Goal: Information Seeking & Learning: Learn about a topic

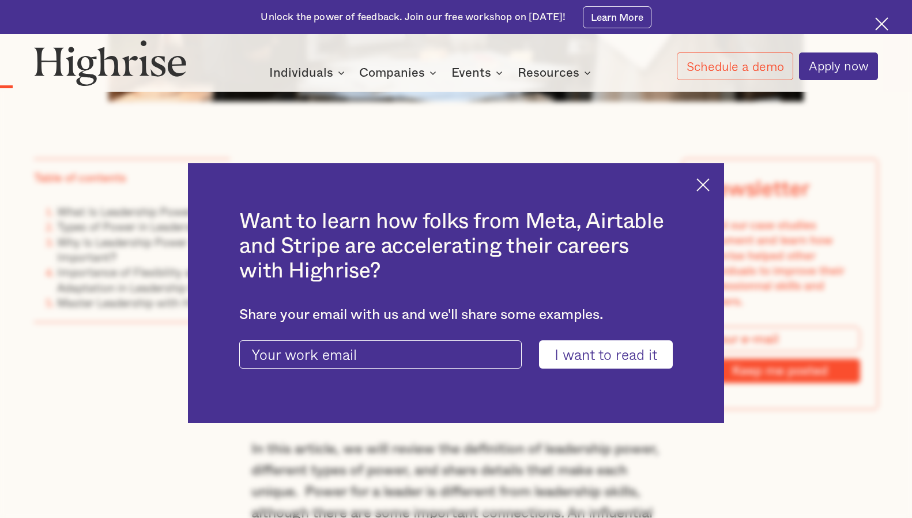
scroll to position [980, 0]
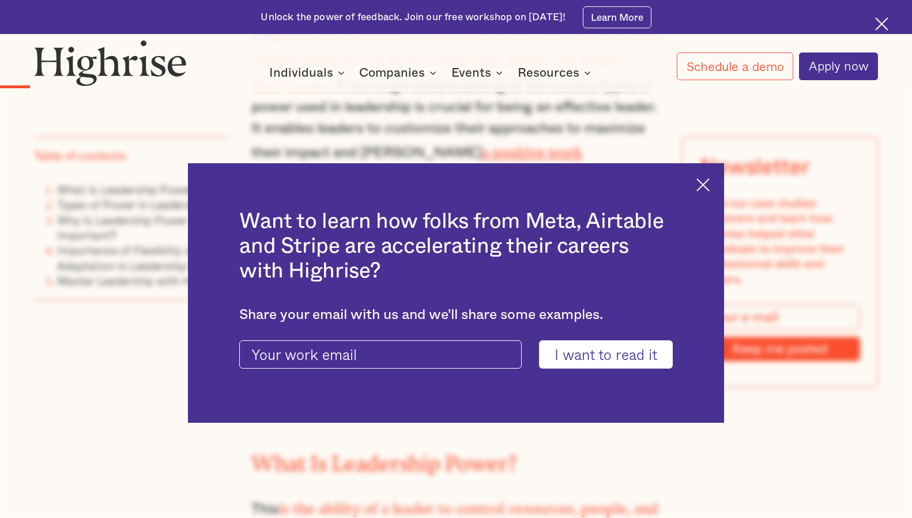
click at [710, 181] on img at bounding box center [703, 184] width 13 height 13
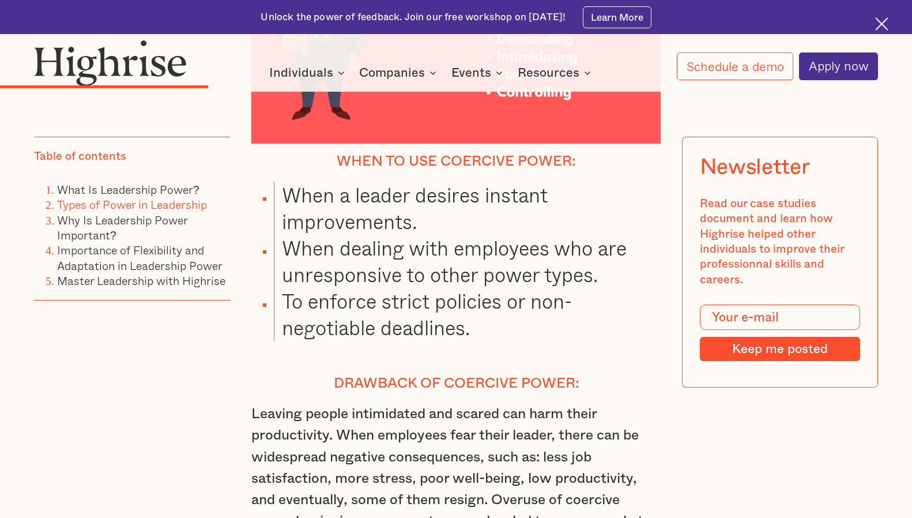
scroll to position [3057, 0]
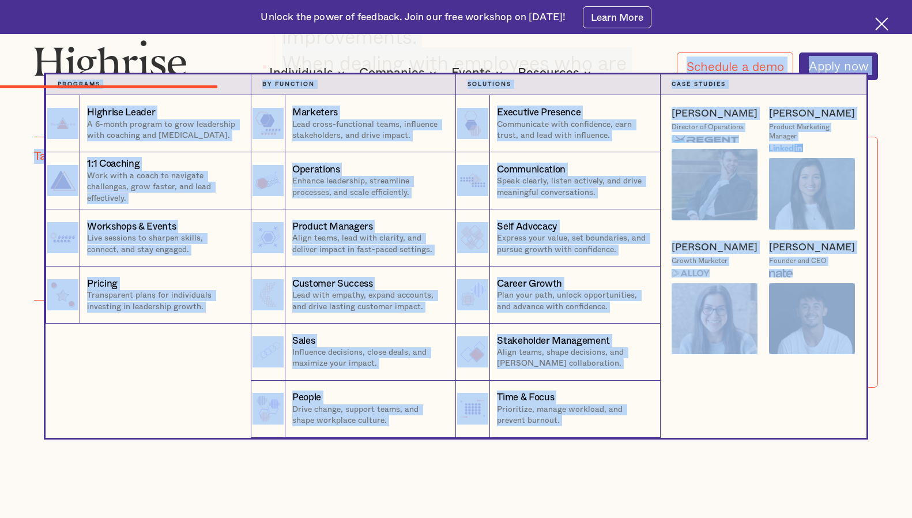
drag, startPoint x: 591, startPoint y: 387, endPoint x: 272, endPoint y: 74, distance: 446.6
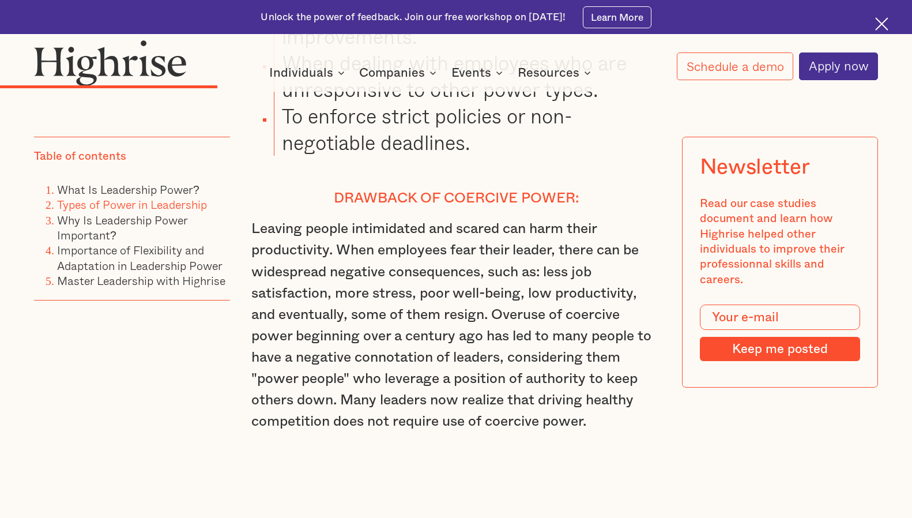
click at [250, 78] on div "How it works Individuals Programs 1 Highrise Leader A 6-month program to grow l…" at bounding box center [432, 72] width 490 height 16
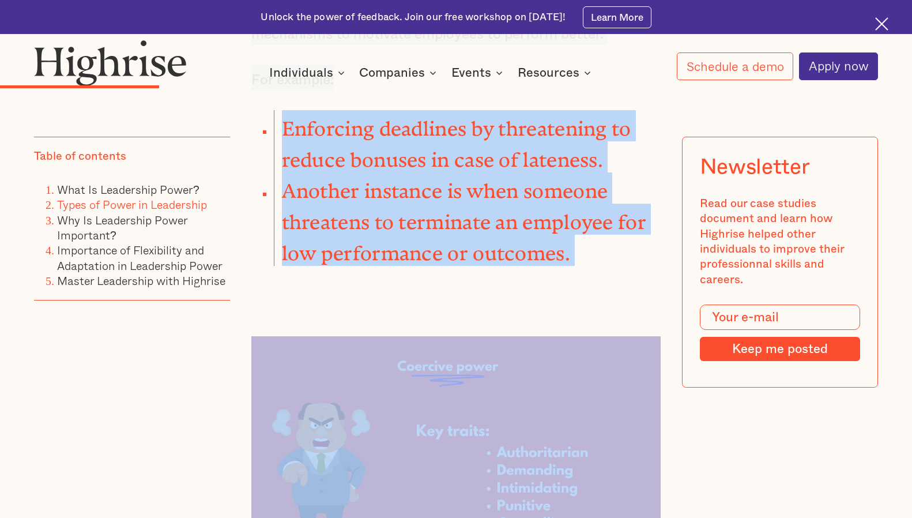
scroll to position [2455, 0]
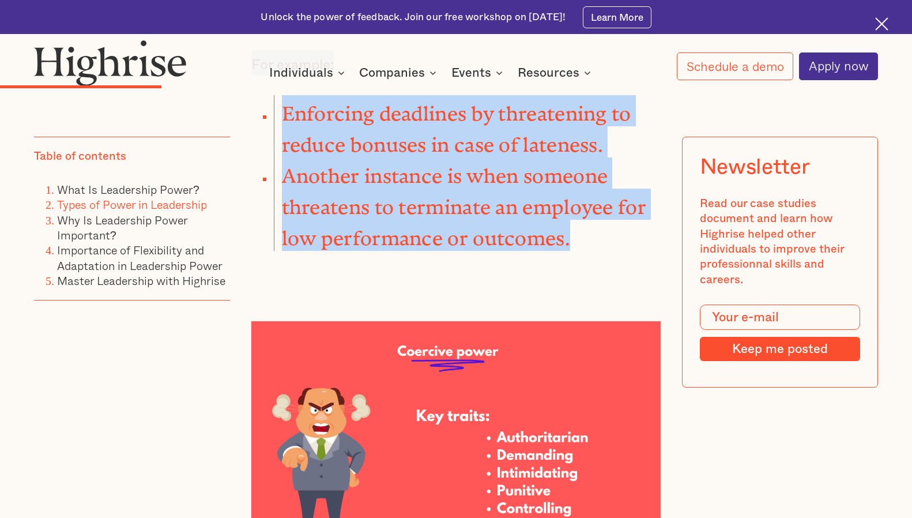
drag, startPoint x: 251, startPoint y: 182, endPoint x: 569, endPoint y: 204, distance: 318.0
click at [569, 204] on div "Types of Power in Leadership In [DATE], social psychologists [PERSON_NAME] and …" at bounding box center [456, 236] width 410 height 1719
copy div "1. Coercive Power Coercive power is based on the power to sanction or punish ot…"
click at [423, 420] on img at bounding box center [456, 440] width 410 height 239
click at [546, 466] on img at bounding box center [456, 440] width 410 height 239
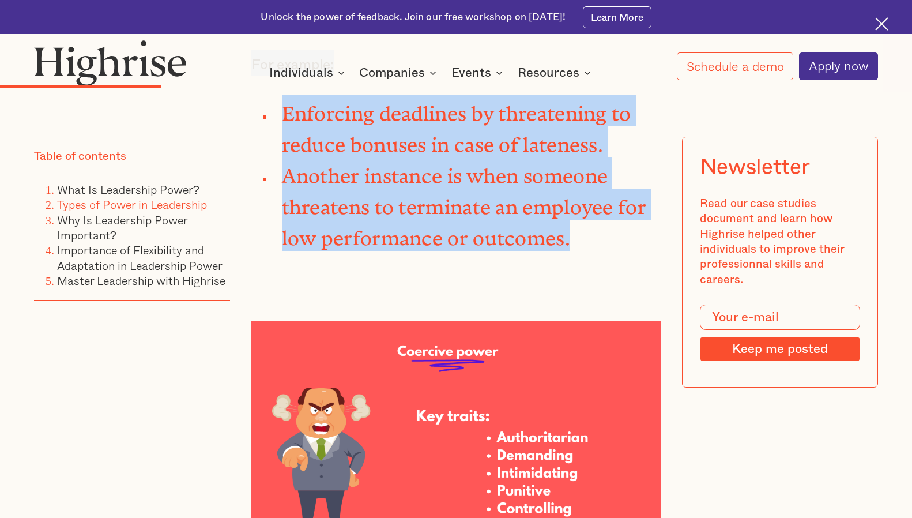
click at [533, 423] on img at bounding box center [456, 440] width 410 height 239
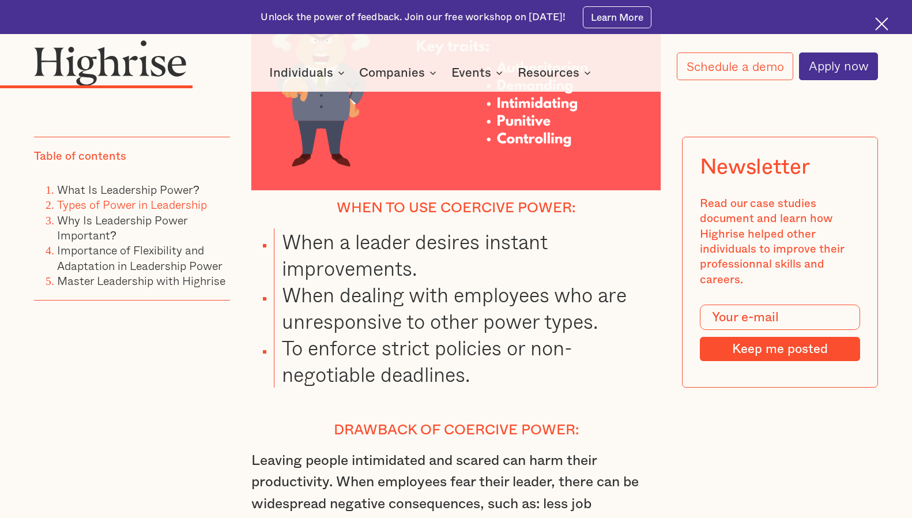
scroll to position [2859, 0]
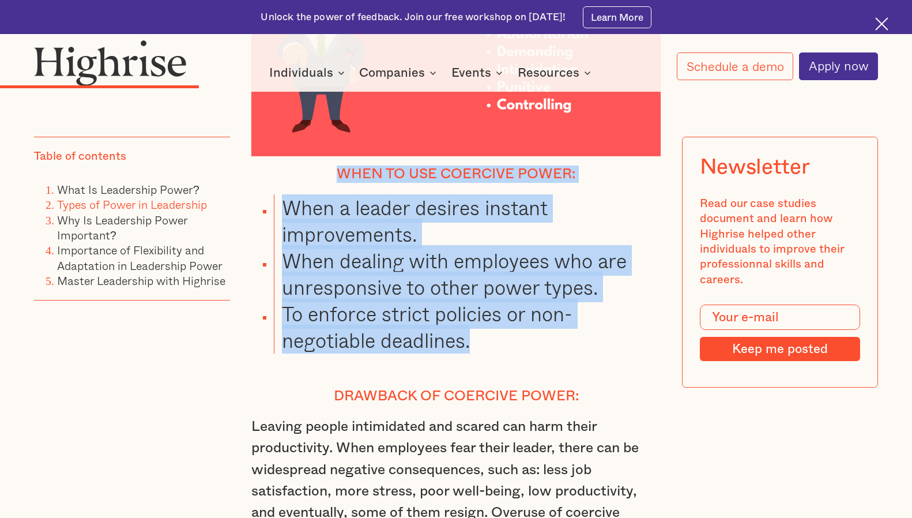
drag, startPoint x: 478, startPoint y: 300, endPoint x: 317, endPoint y: 132, distance: 232.9
copy div "When to use coercive power: When a leader desires instant improvements. When de…"
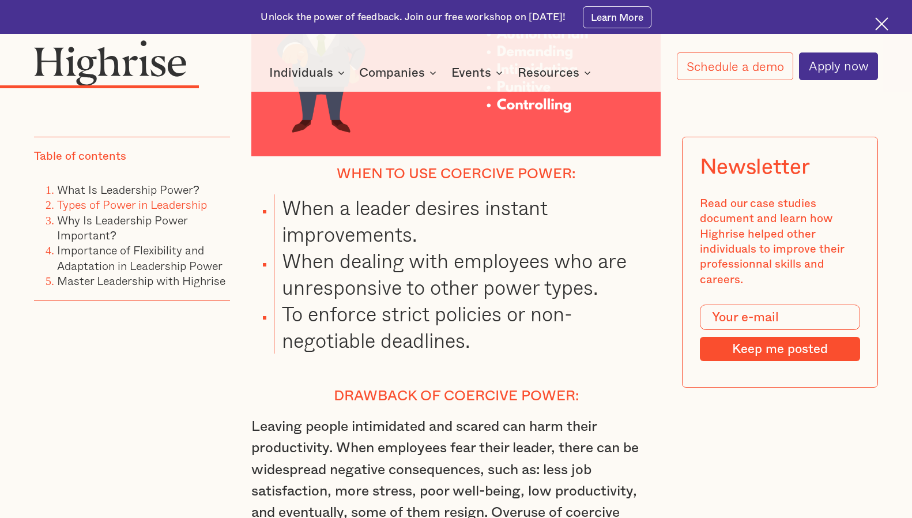
click at [482, 388] on h4 "Drawback of coercive power:" at bounding box center [456, 396] width 410 height 17
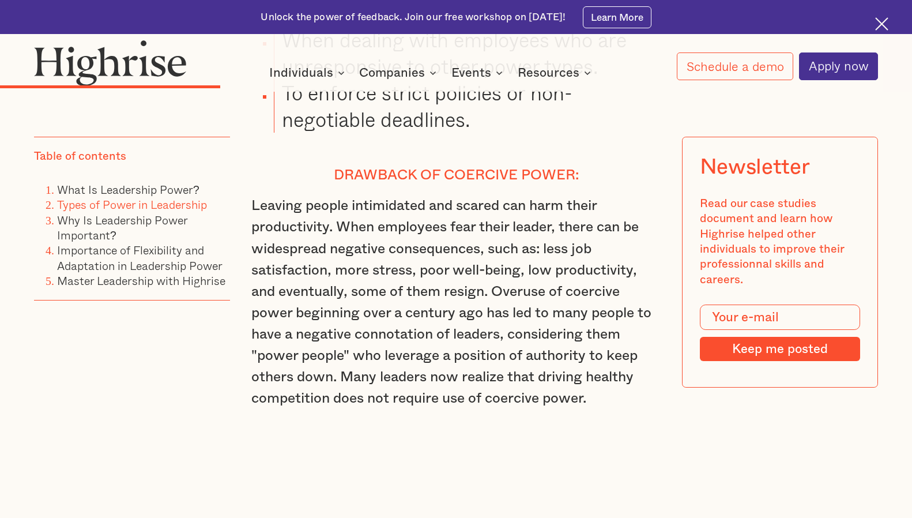
scroll to position [3090, 0]
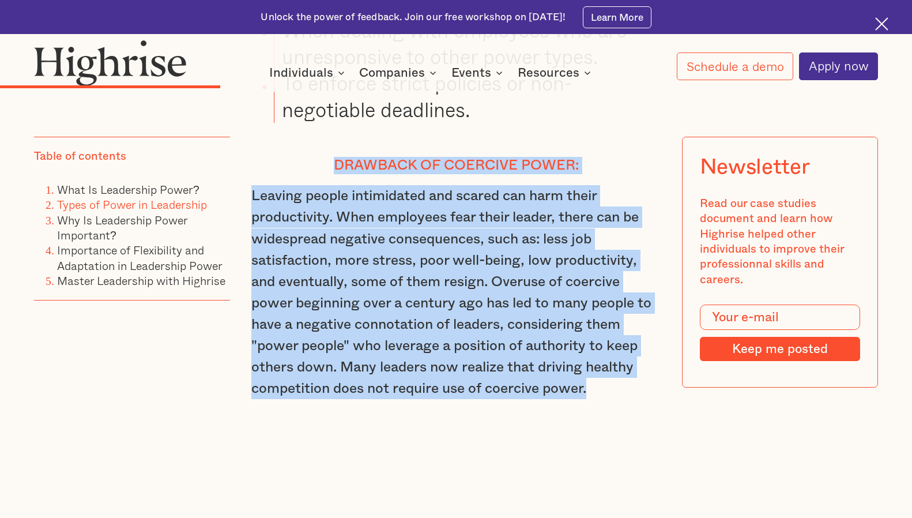
drag, startPoint x: 333, startPoint y: 126, endPoint x: 604, endPoint y: 355, distance: 355.2
copy div "Drawback of coercive power: Leaving people intimidated and scared can harm thei…"
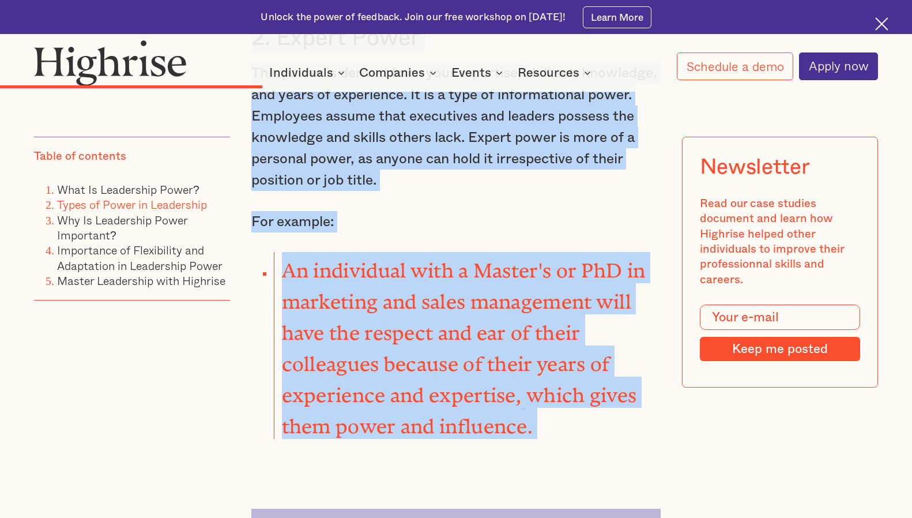
scroll to position [3663, 0]
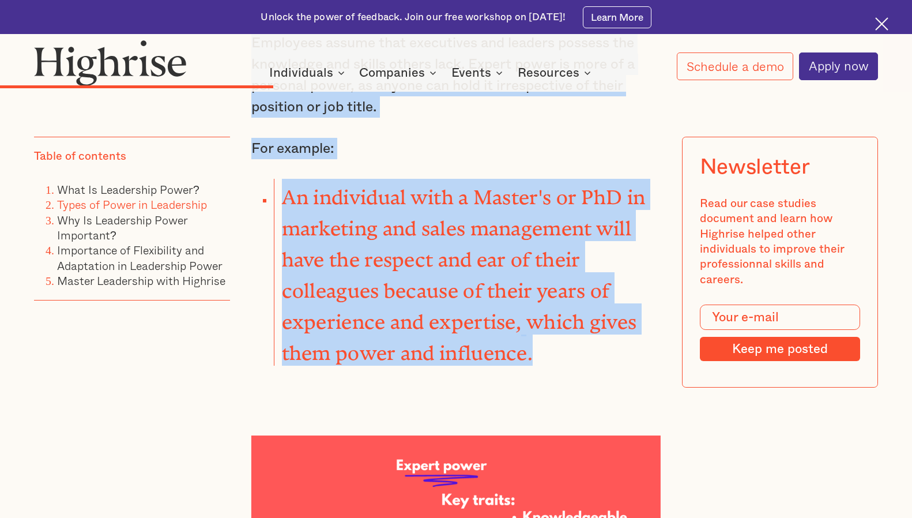
drag, startPoint x: 253, startPoint y: 216, endPoint x: 550, endPoint y: 303, distance: 309.5
copy div "2. Expert Power This power is derived from your expertise, skill set, knowledge…"
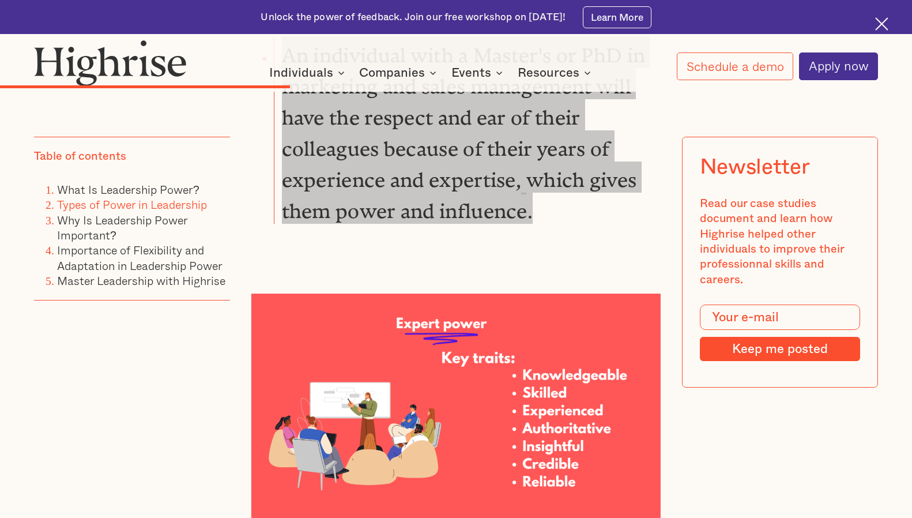
scroll to position [3894, 0]
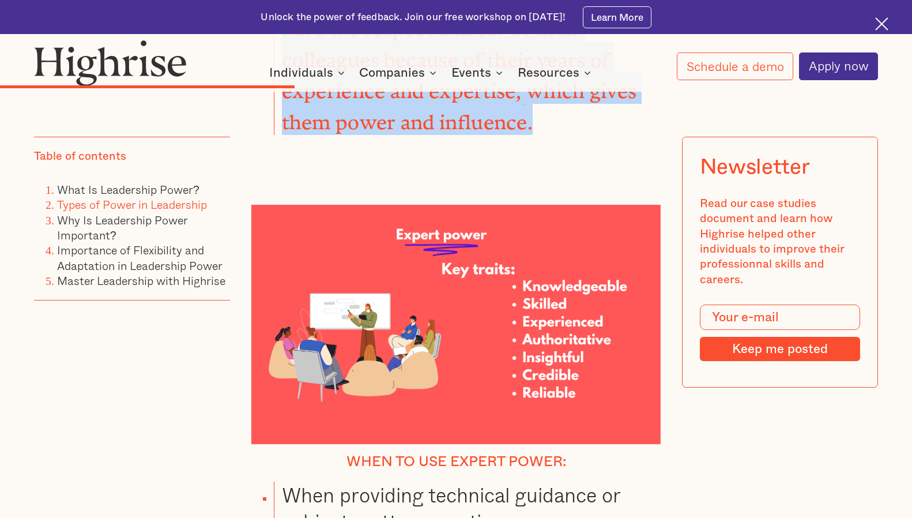
click at [573, 339] on img at bounding box center [456, 324] width 410 height 239
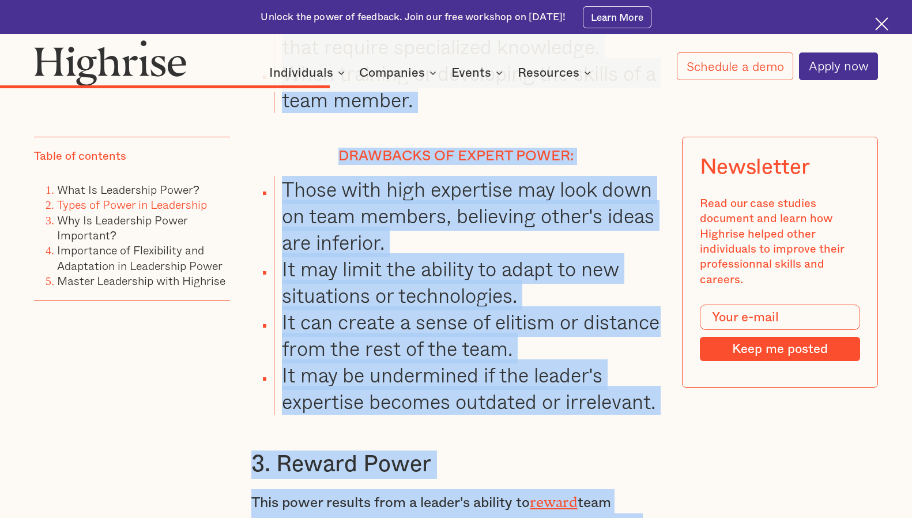
scroll to position [4424, 0]
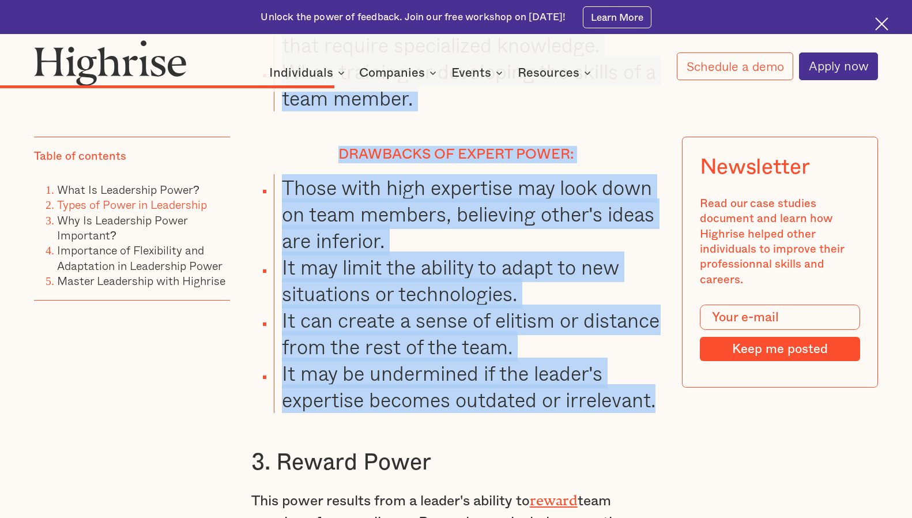
drag, startPoint x: 349, startPoint y: 176, endPoint x: 662, endPoint y: 352, distance: 357.9
copy div "When to use expert power: When providing technical guidance or subject matter e…"
click at [343, 196] on li "Those with high expertise may look down on team members, believing other's idea…" at bounding box center [467, 214] width 387 height 80
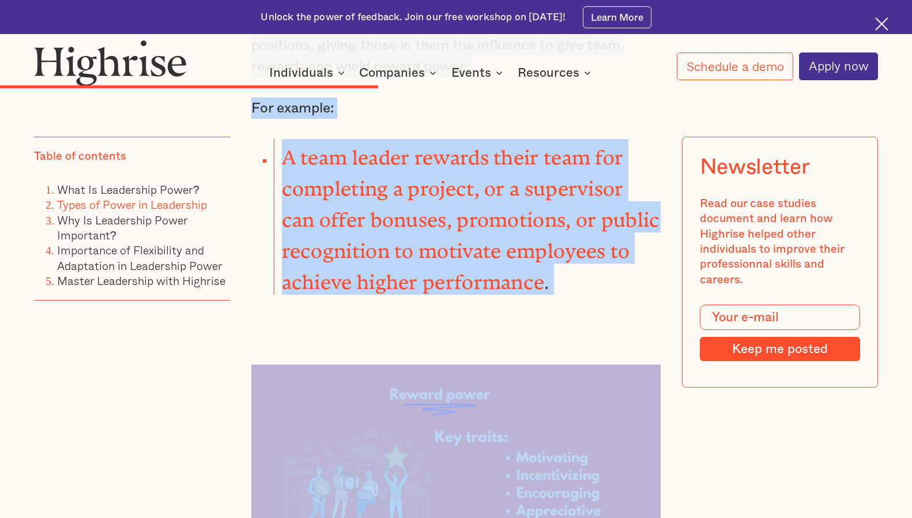
scroll to position [4989, 0]
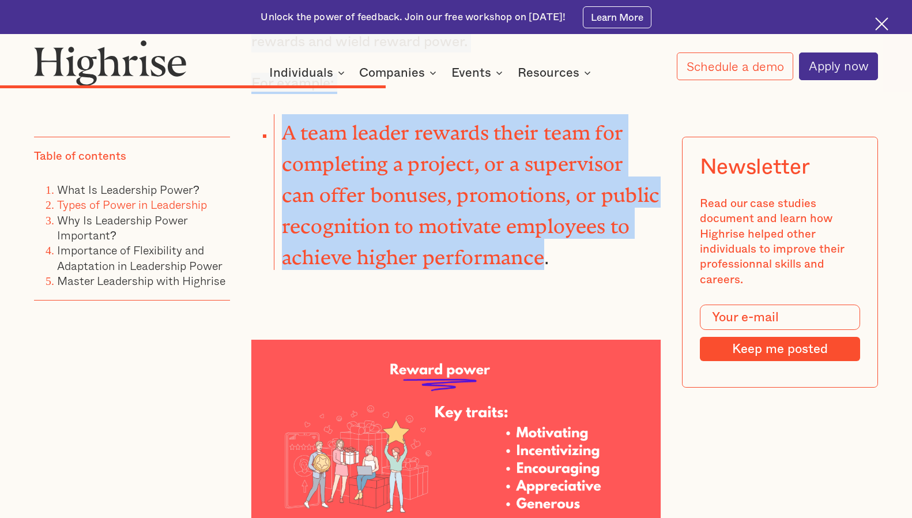
drag, startPoint x: 251, startPoint y: 182, endPoint x: 541, endPoint y: 199, distance: 290.6
copy div "3. Reward Power This power results from a leader's ability to reward team membe…"
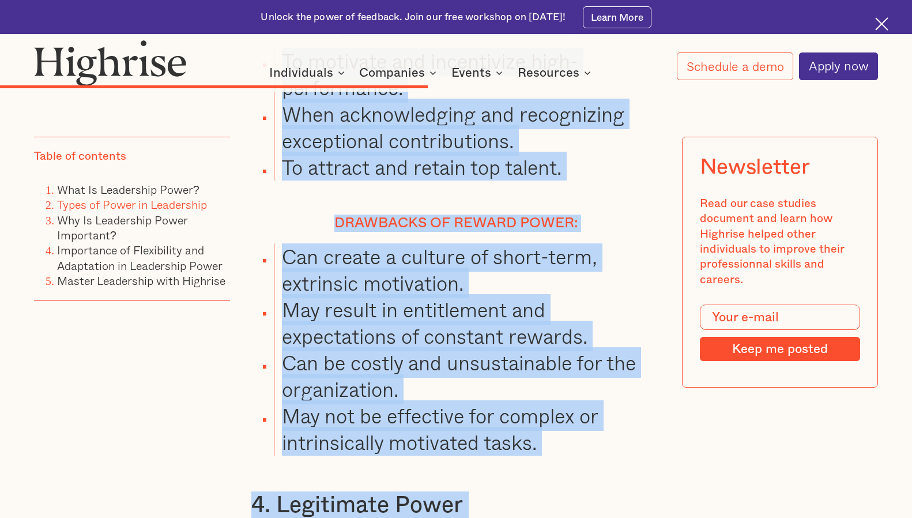
scroll to position [5575, 0]
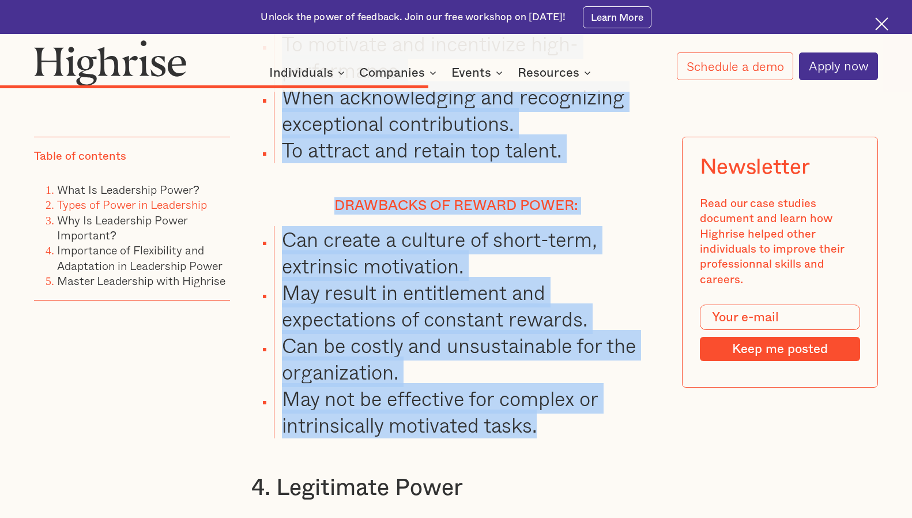
drag, startPoint x: 346, startPoint y: 183, endPoint x: 553, endPoint y: 367, distance: 276.6
click at [553, 367] on div "2. Expert Power This power is derived from your expertise, skill set, knowledge…" at bounding box center [456, 61] width 410 height 4116
copy div "When to use reward power: To motivate and incentivize high-performance. When ac…"
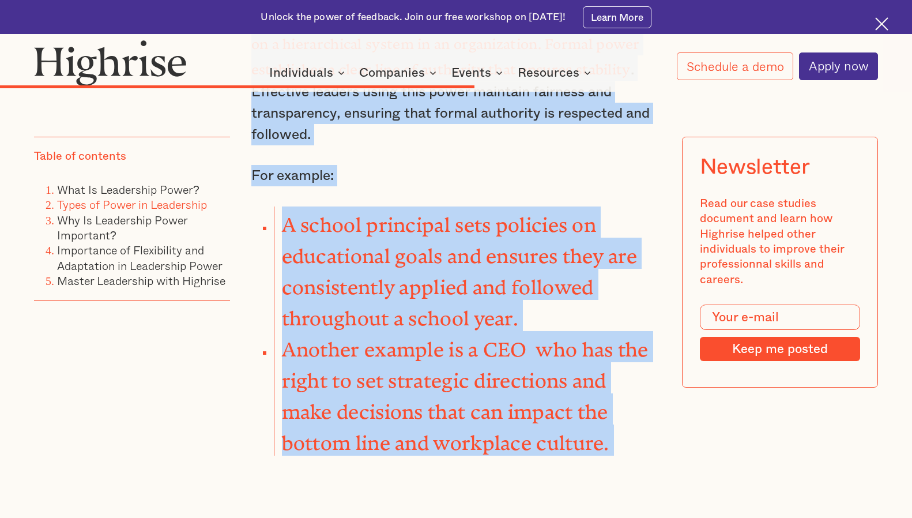
scroll to position [6183, 0]
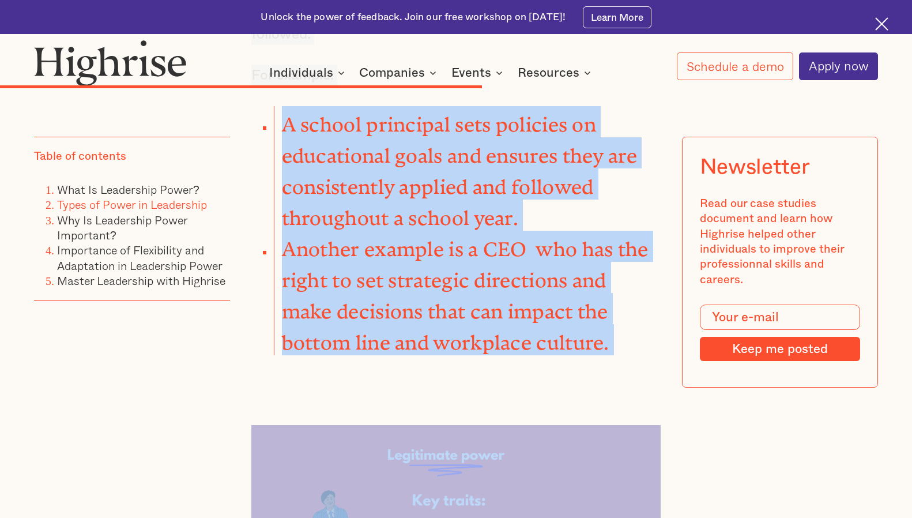
drag, startPoint x: 252, startPoint y: 136, endPoint x: 622, endPoint y: 261, distance: 390.8
copy div "4. Legitimate Power Compared to other forms of power, legitimate power is based…"
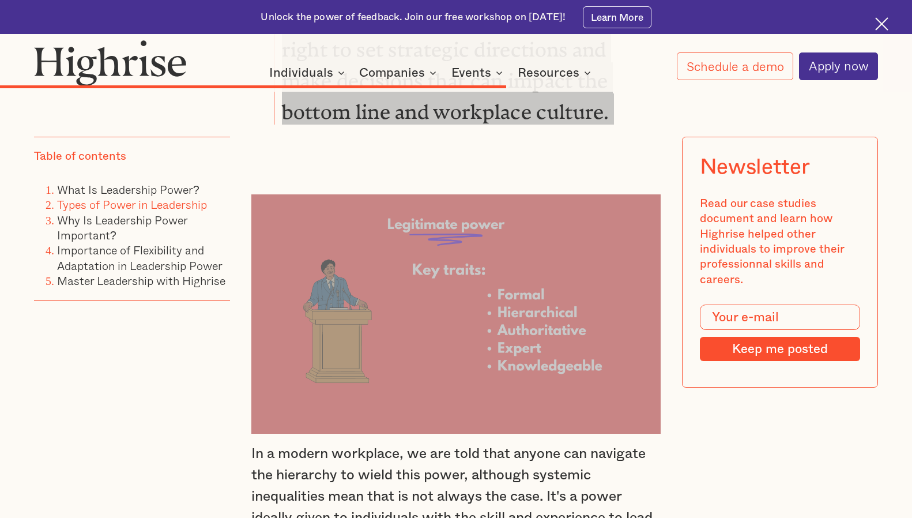
scroll to position [6645, 0]
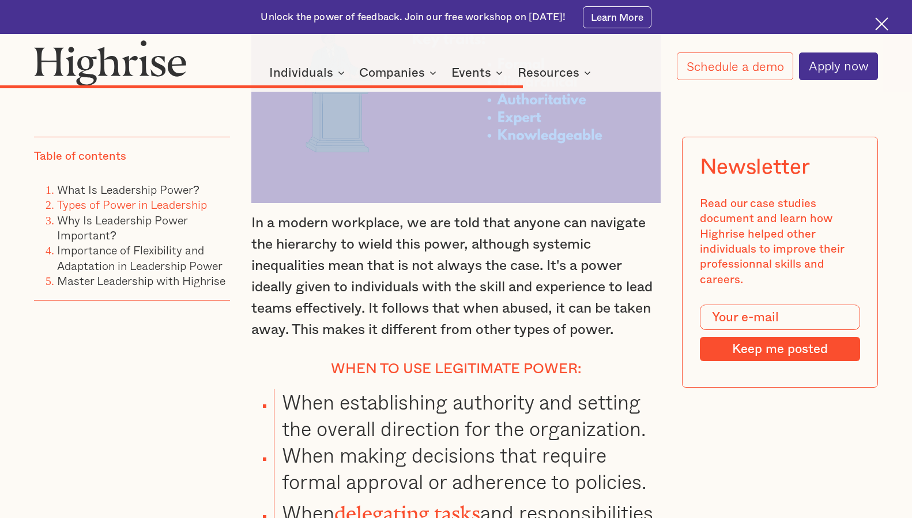
drag, startPoint x: 250, startPoint y: 129, endPoint x: 400, endPoint y: 464, distance: 367.6
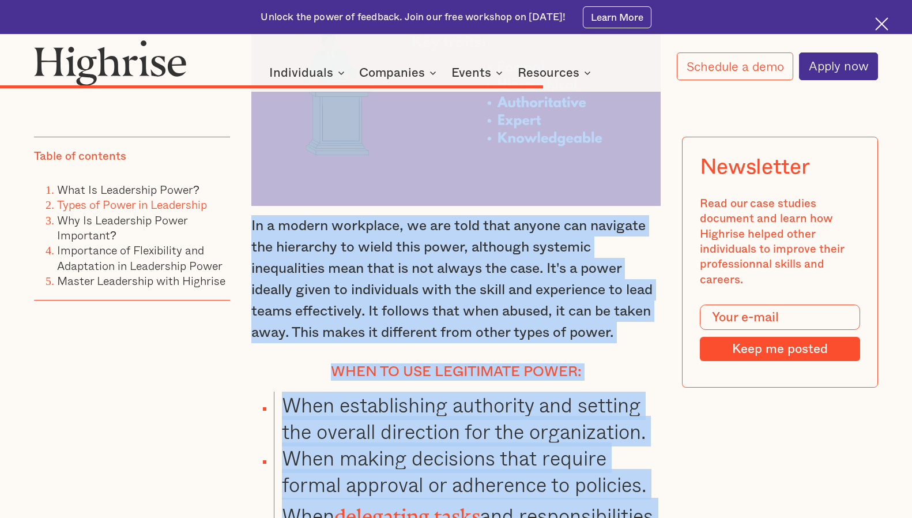
scroll to position [6526, 0]
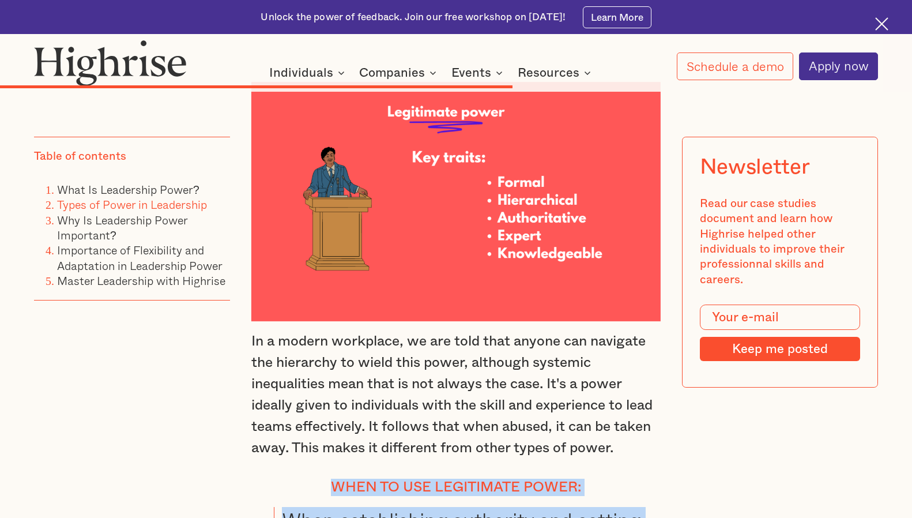
drag, startPoint x: 454, startPoint y: 365, endPoint x: 296, endPoint y: 394, distance: 160.6
copy div "When to use legitimate power: When establishing authority and setting the overa…"
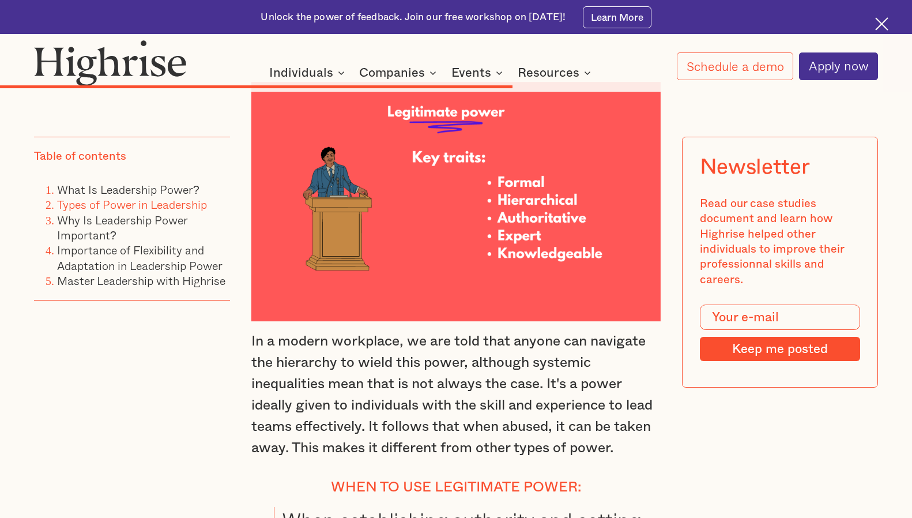
click at [382, 330] on p "In a modern workplace, we are told that anyone can navigate the hierarchy to wi…" at bounding box center [456, 394] width 410 height 128
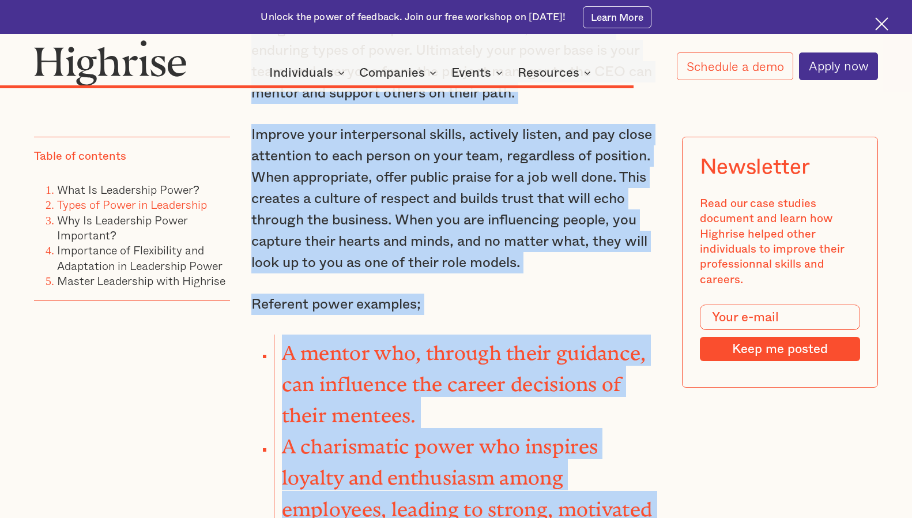
scroll to position [8059, 0]
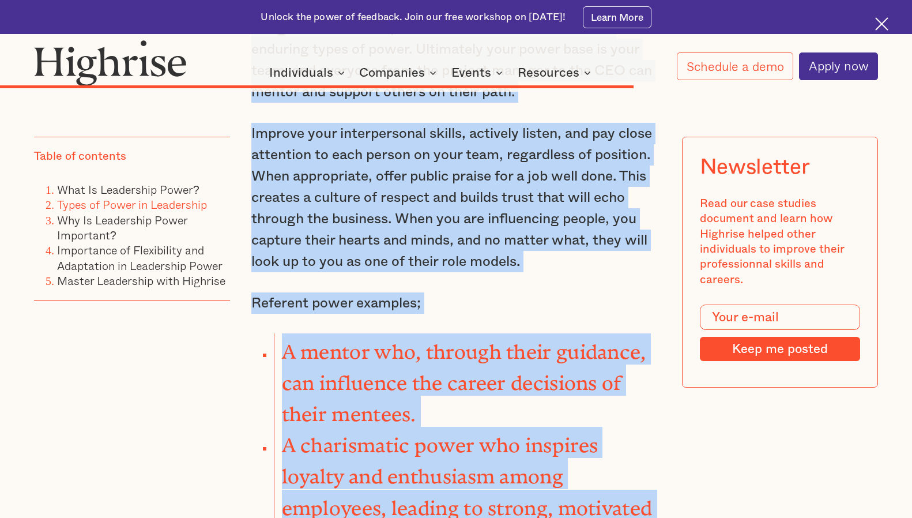
drag, startPoint x: 253, startPoint y: 118, endPoint x: 412, endPoint y: 456, distance: 373.1
copy div "5. Referent Power This power is one of the personal powers, based on charisma, …"
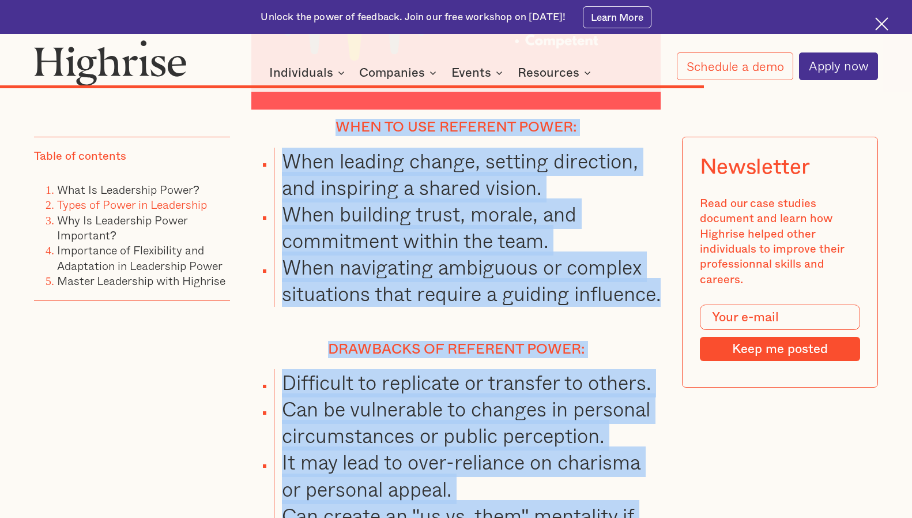
scroll to position [8951, 0]
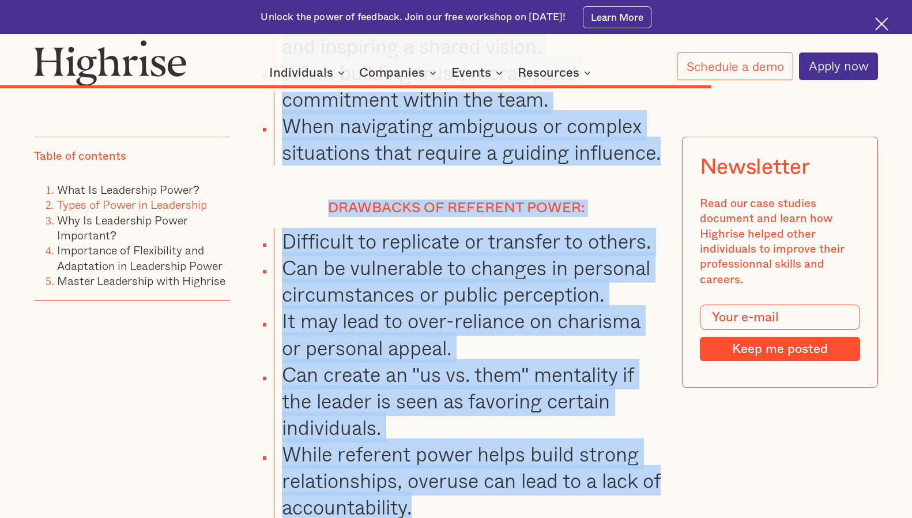
drag, startPoint x: 335, startPoint y: 146, endPoint x: 456, endPoint y: 446, distance: 323.4
click at [456, 446] on div "5. Referent Power This power is one of the personal powers, based on charisma, …" at bounding box center [456, 114] width 410 height 2254
